Goal: Use online tool/utility: Use online tool/utility

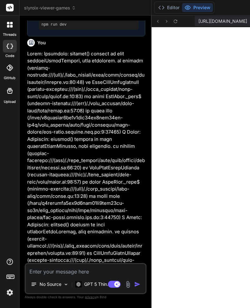
scroll to position [223, 0]
type textarea "x"
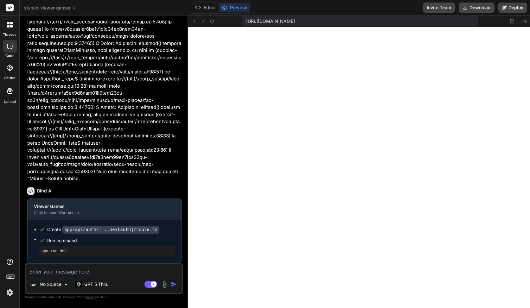
scroll to position [277, 0]
click at [203, 7] on button "Editor" at bounding box center [205, 7] width 26 height 9
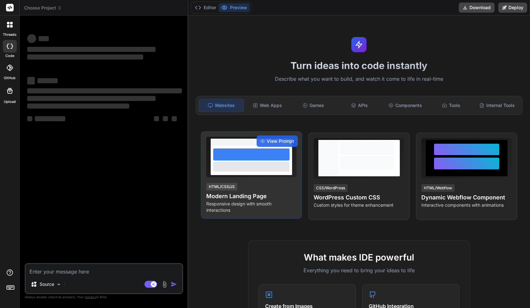
type textarea "x"
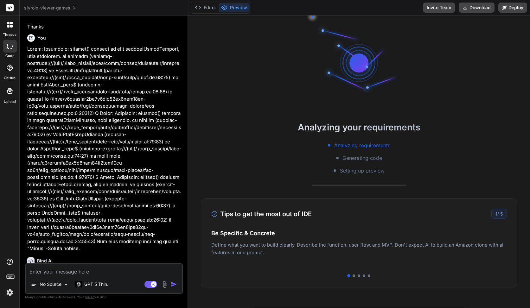
scroll to position [1249, 0]
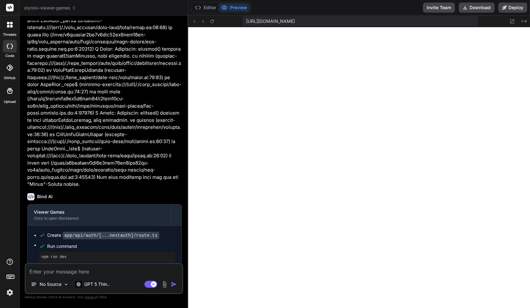
type textarea "x"
click at [49, 268] on textarea at bounding box center [104, 269] width 156 height 11
paste textarea "Unhandled Runtime Error Error: [next-auth]: `useSession` must be wrapped in a <…"
type textarea "Unhandled Runtime Error Error: [next-auth]: `useSession` must be wrapped in a <…"
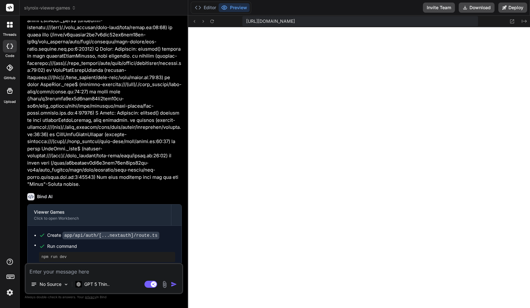
type textarea "x"
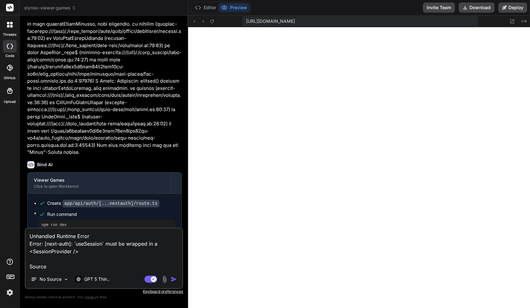
scroll to position [1285, 0]
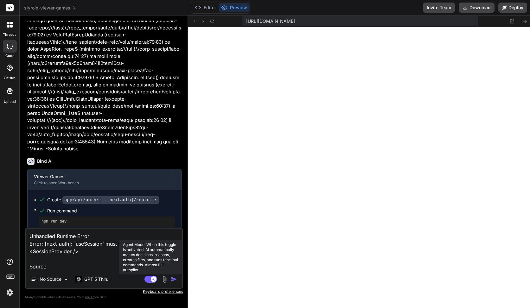
type textarea "Unhandled Runtime Error Error: [next-auth]: `useSession` must be wrapped in a <…"
click at [155, 278] on rect at bounding box center [154, 280] width 6 height 6
click at [101, 252] on textarea "Unhandled Runtime Error Error: [next-auth]: `useSession` must be wrapped in a <…" at bounding box center [104, 250] width 156 height 42
type textarea "x"
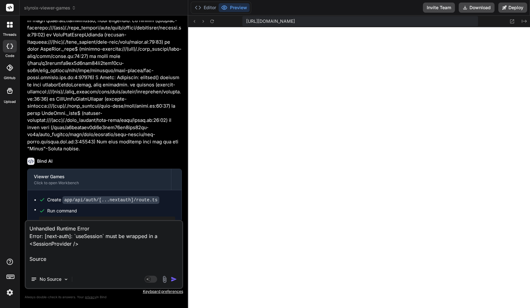
type textarea "Unhandled Runtime Error Error: [next-auth]: `useSession` must be wrapped in a <…"
type textarea "x"
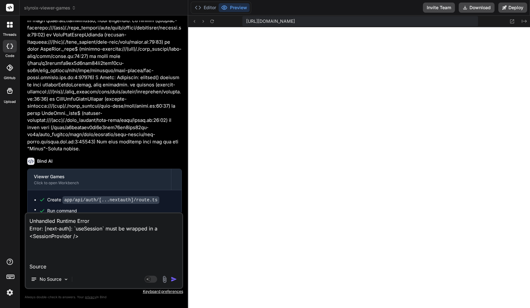
paste textarea "app/page.tsx (10:46) @ useSession"
type textarea "Unhandled Runtime Error Error: [next-auth]: `useSession` must be wrapped in a <…"
type textarea "x"
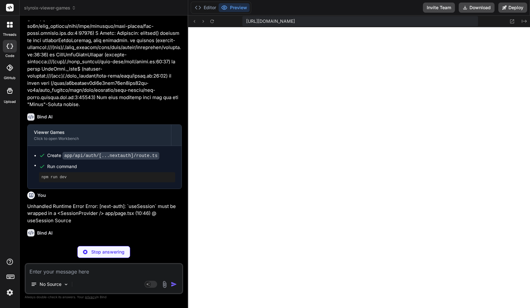
scroll to position [1329, 0]
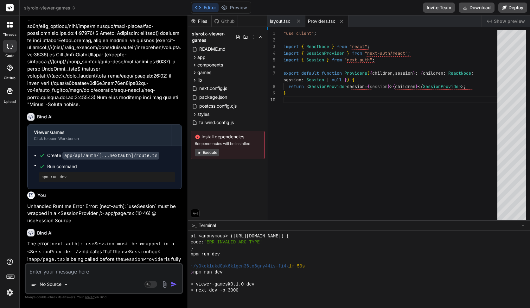
type textarea "x"
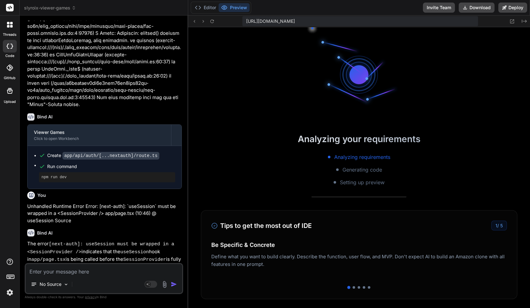
scroll to position [1108, 0]
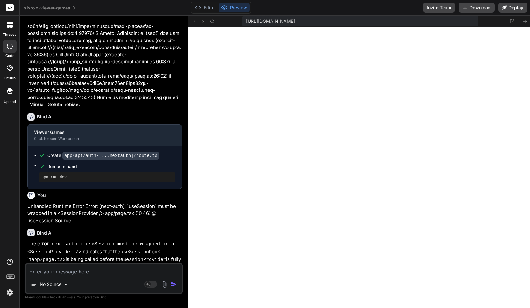
click at [48, 274] on textarea at bounding box center [104, 269] width 156 height 11
paste textarea "Unhandled Runtime Error Error: Invariant: headers() expects to have requestAsyn…"
type textarea "Unhandled Runtime Error Error: Invariant: headers() expects to have requestAsyn…"
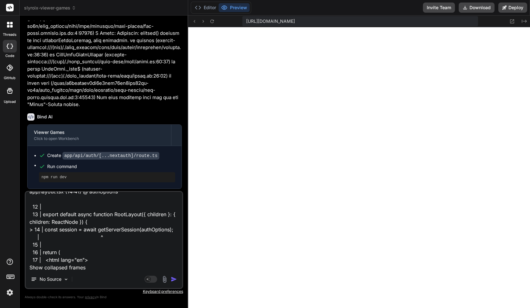
type textarea "x"
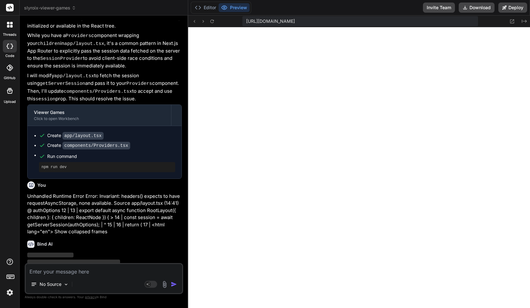
scroll to position [1575, 0]
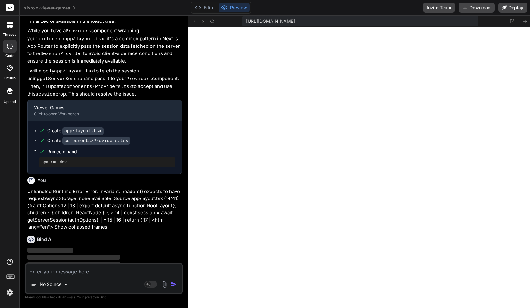
drag, startPoint x: 48, startPoint y: 274, endPoint x: 241, endPoint y: 246, distance: 194.7
type textarea "x"
type textarea "if (session.user) { (session.user as any).id = [DOMAIN_NAME]; } return session;…"
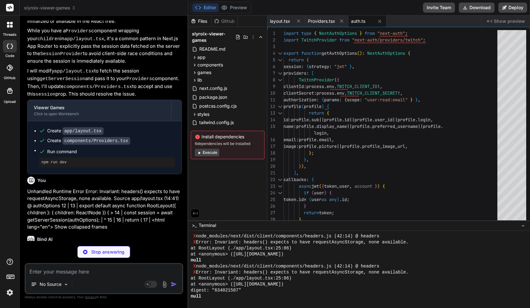
scroll to position [1768, 0]
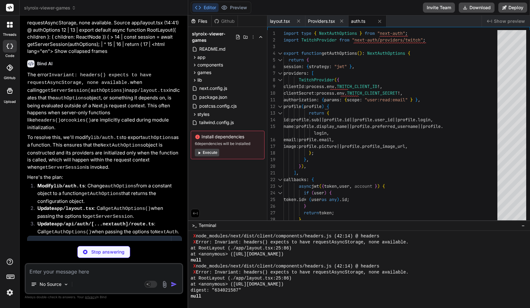
type textarea "x"
type textarea "<main className="container py-6">{children}</main> </Providers> </body> </html>…"
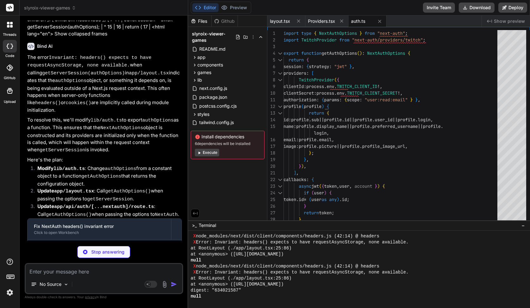
scroll to position [40, 0]
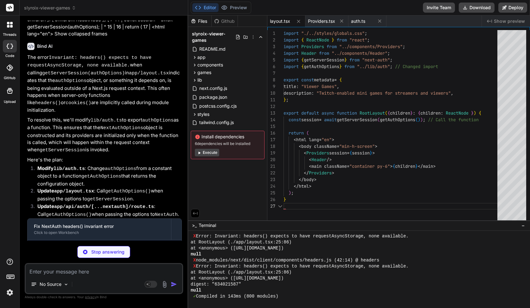
type textarea "x"
type textarea "import NextAuth from "next-auth"; import { getAuthOptions } from "../../../../l…"
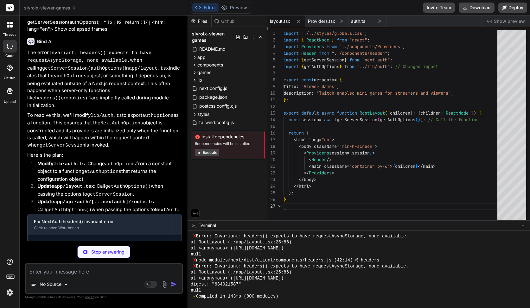
type textarea "x"
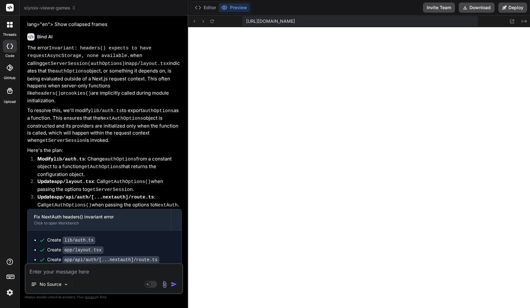
scroll to position [1779, 0]
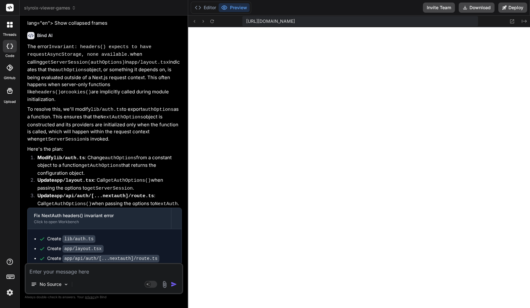
click at [49, 275] on textarea at bounding box center [104, 269] width 156 height 11
paste textarea "Unhandled Runtime Error Error: Invariant: headers() expects to have requestAsyn…"
type textarea "Unhandled Runtime Error Error: Invariant: headers() expects to have requestAsyn…"
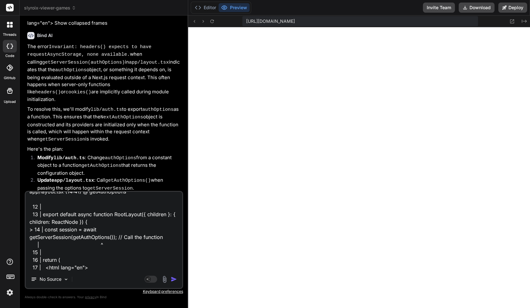
type textarea "x"
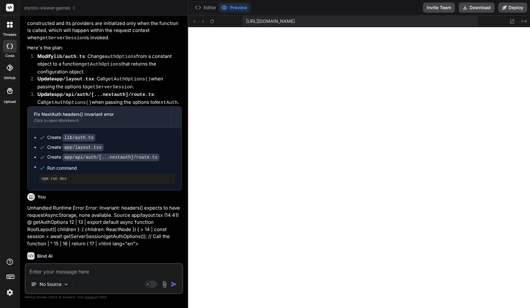
scroll to position [1881, 0]
type textarea "x"
type textarea "// Call NextAuth with the options obtained from getAuthOptions() // and then im…"
type textarea "x"
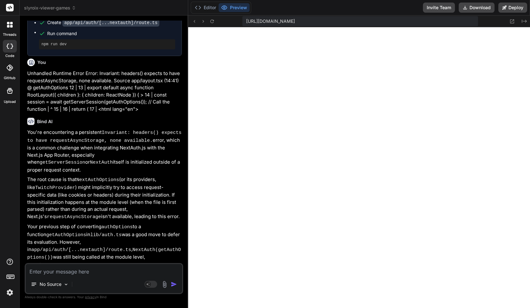
scroll to position [2170, 0]
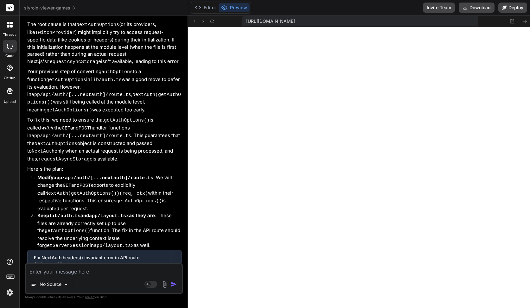
click at [74, 271] on textarea at bounding box center [104, 269] width 156 height 11
paste textarea "Unhandled Runtime Error Error: Invariant: headers() expects to have requestAsyn…"
type textarea "Unhandled Runtime Error Error: Invariant: headers() expects to have requestAsyn…"
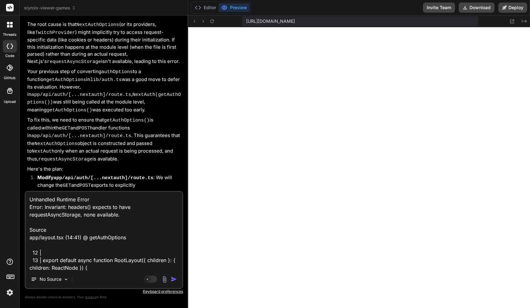
scroll to position [46, 0]
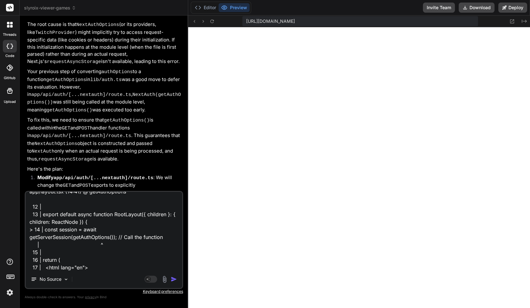
type textarea "x"
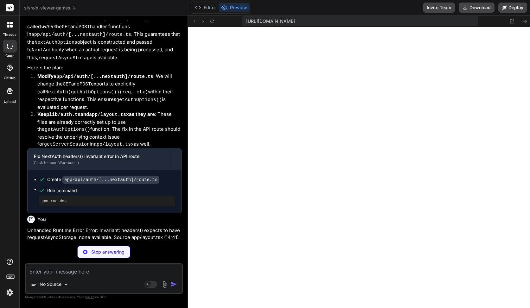
scroll to position [2272, 0]
type textarea "x"
type textarea "); }"
type textarea "x"
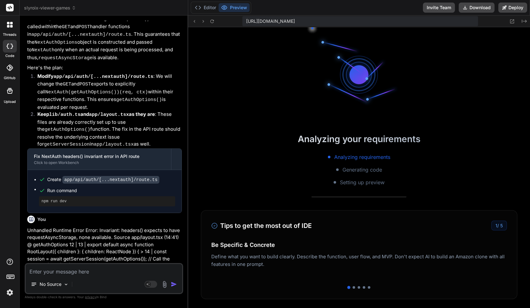
scroll to position [3900, 0]
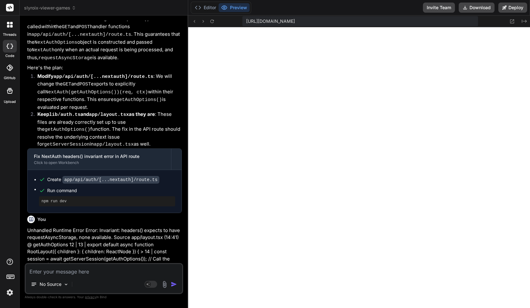
click at [76, 278] on div "No Source Agent Mode. When this toggle is activated, AI automatically makes dec…" at bounding box center [104, 278] width 158 height 31
click at [82, 270] on textarea at bounding box center [104, 269] width 156 height 11
paste textarea "Unhandled Runtime Error Error: Invariant: headers() expects to have requestAsyn…"
type textarea "Unhandled Runtime Error Error: Invariant: headers() expects to have requestAsyn…"
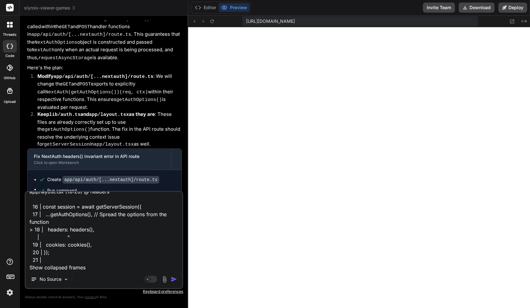
type textarea "x"
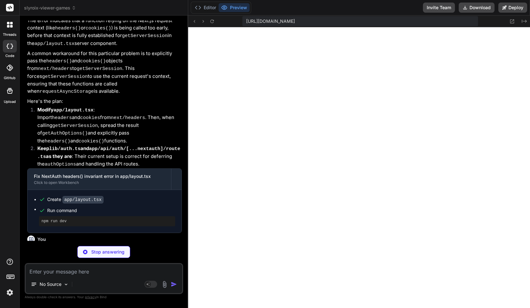
scroll to position [2596, 0]
type textarea "x"
type textarea "}"
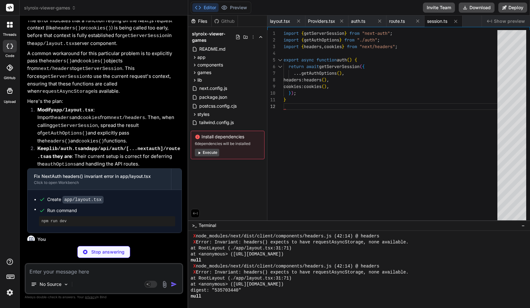
type textarea "x"
type textarea "</Providers> </body> </html> ); }"
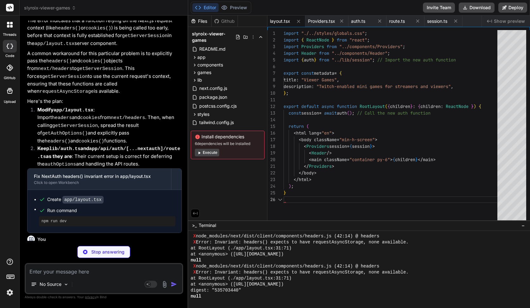
scroll to position [33, 0]
type textarea "x"
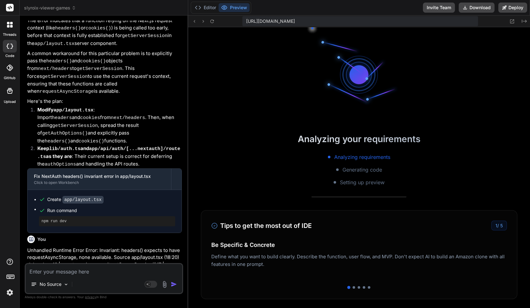
scroll to position [4797, 0]
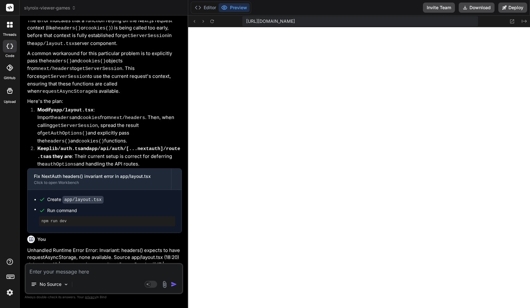
click at [114, 272] on textarea at bounding box center [104, 269] width 156 height 11
paste textarea "Unhandled Runtime Error Error: Invariant: headers() expects to have requestAsyn…"
type textarea "Unhandled Runtime Error Error: Invariant: headers() expects to have requestAsyn…"
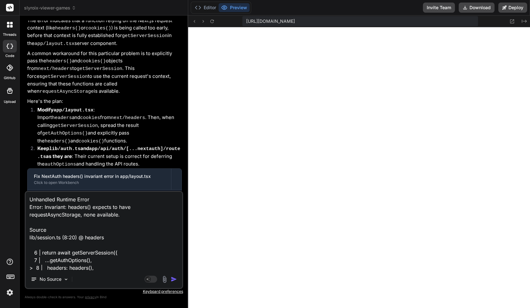
scroll to position [61, 0]
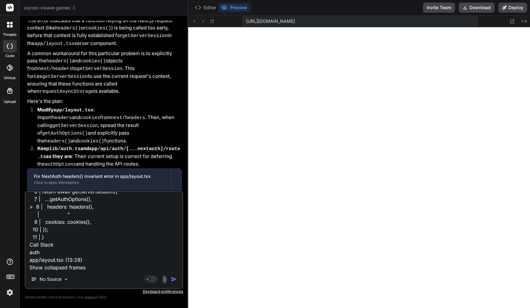
type textarea "x"
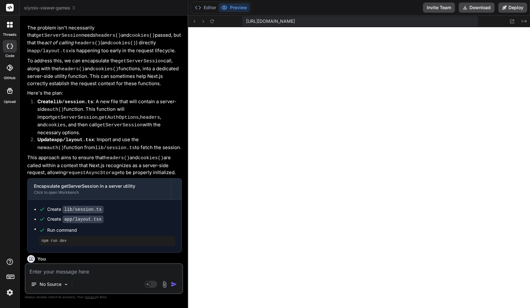
scroll to position [2934, 0]
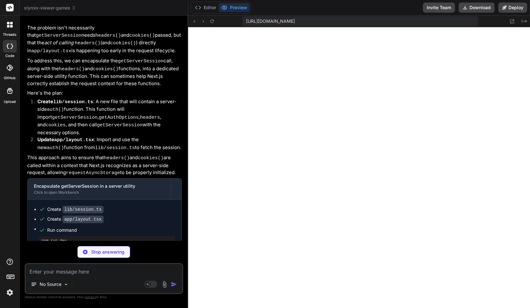
type textarea "x"
type textarea "}"
type textarea "x"
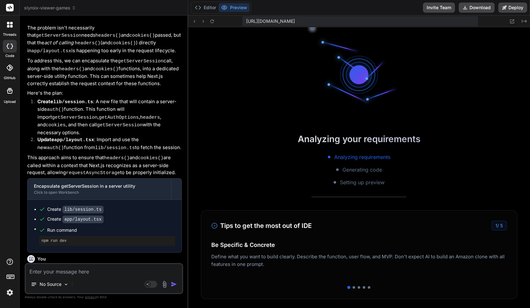
scroll to position [5700, 0]
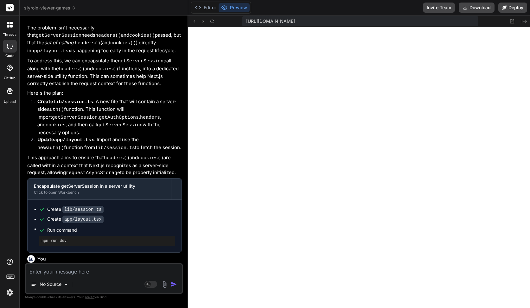
click at [92, 273] on textarea at bounding box center [104, 269] width 156 height 11
paste textarea "Error: Invariant: headers() expects to have requestAsyncStorage, none available…"
type textarea "Error: Invariant: headers() expects to have requestAsyncStorage, none available…"
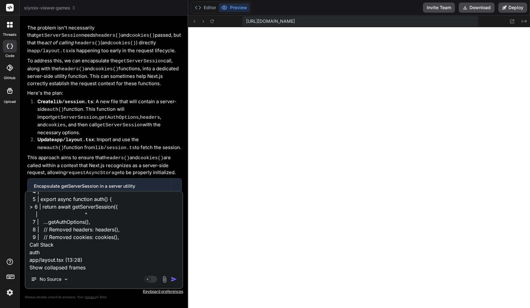
type textarea "x"
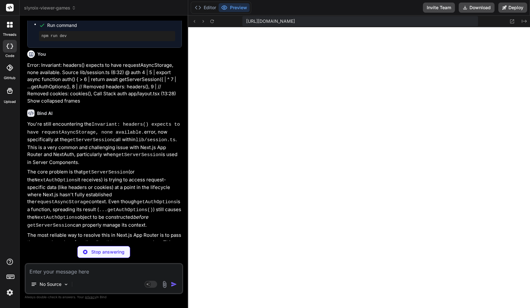
scroll to position [3510, 0]
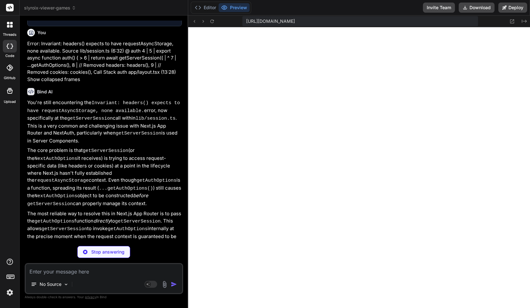
type textarea "x"
type textarea "import { getServerSession } from "next-auth"; import { getAuthOptions } from ".…"
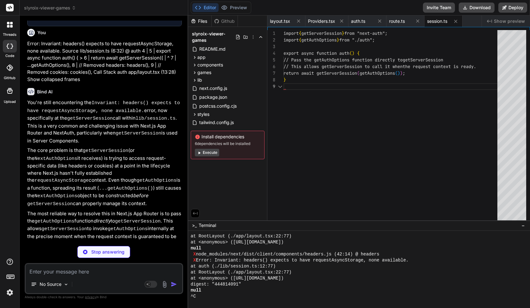
scroll to position [53, 0]
type textarea "x"
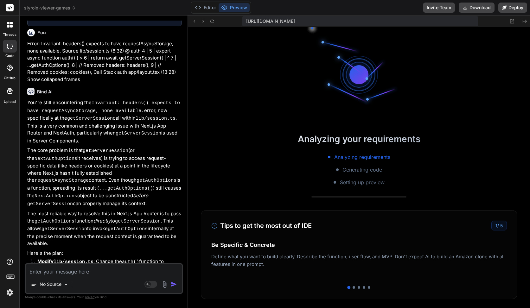
scroll to position [3531, 0]
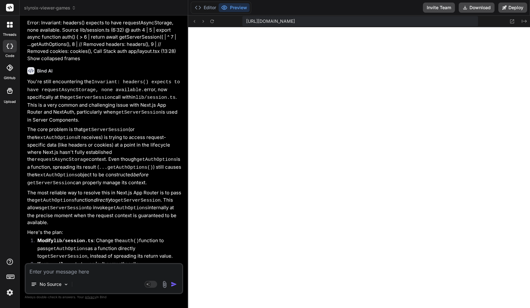
click at [92, 275] on textarea at bounding box center [104, 269] width 156 height 11
paste textarea "Unhandled Runtime Error Error: Invariant: headers() expects to have requestAsyn…"
type textarea "Unhandled Runtime Error Error: Invariant: headers() expects to have requestAsyn…"
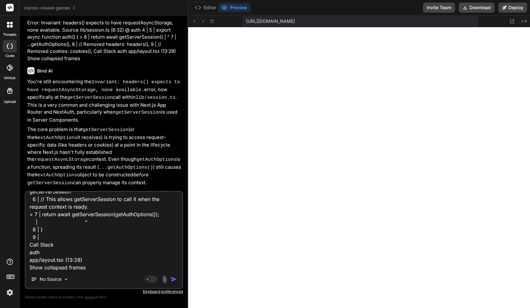
type textarea "x"
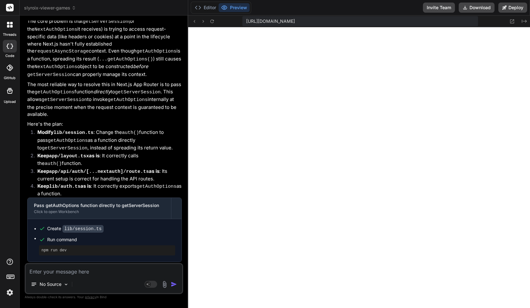
scroll to position [3640, 0]
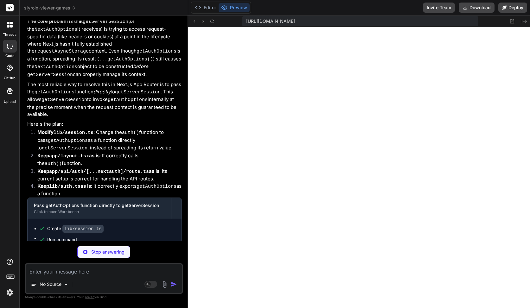
type textarea "x"
type textarea "import { getServerSession } from "next-auth"; // Removed explicit import of get…"
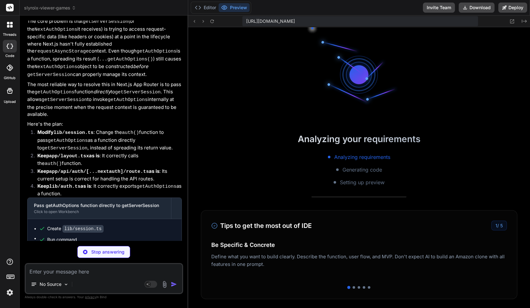
type textarea "x"
